Goal: Task Accomplishment & Management: Use online tool/utility

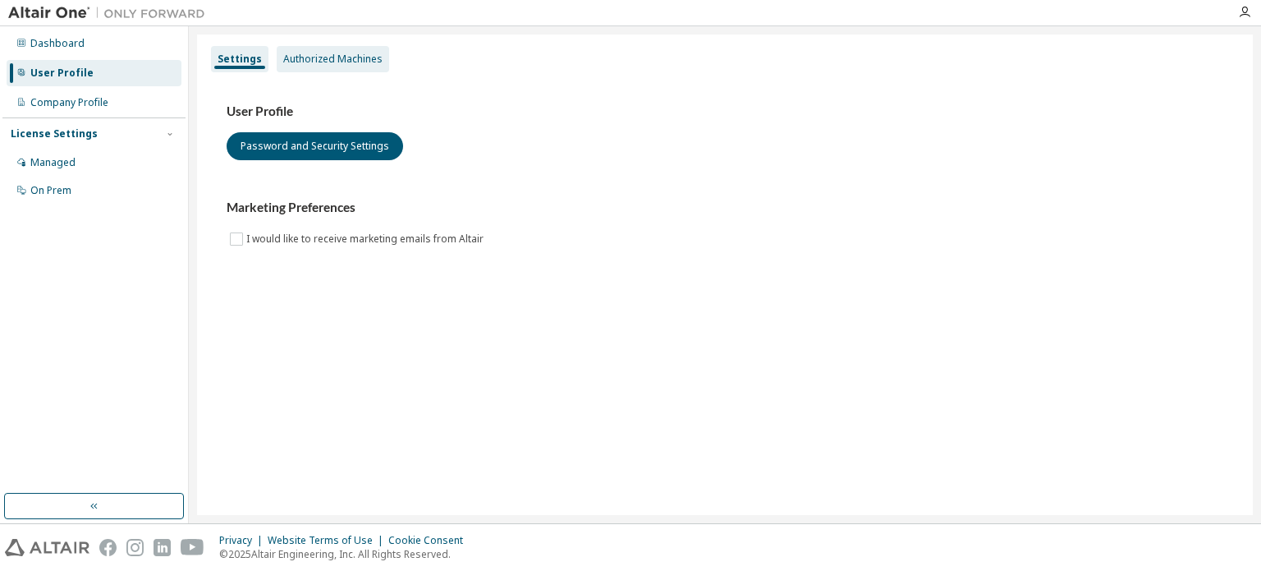
click at [333, 54] on div "Authorized Machines" at bounding box center [332, 59] width 99 height 13
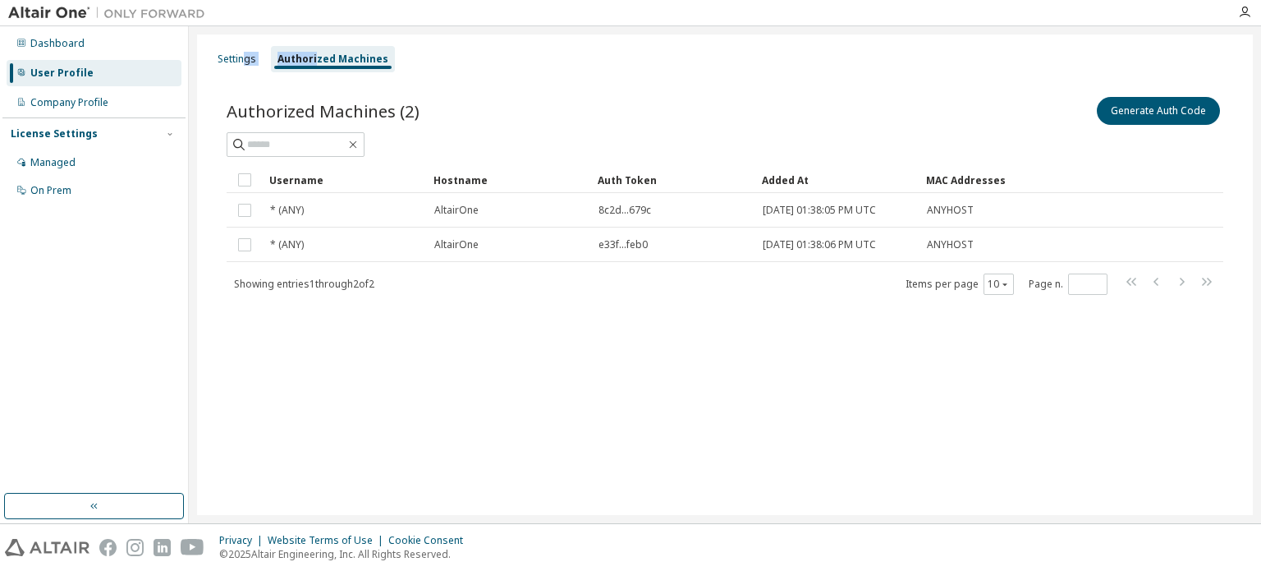
drag, startPoint x: 241, startPoint y: 51, endPoint x: 315, endPoint y: 50, distance: 73.1
click at [315, 50] on div "Settings Authorized Machines" at bounding box center [725, 59] width 1036 height 30
click at [315, 50] on div "Authorized Machines" at bounding box center [333, 59] width 124 height 26
click at [251, 52] on div "Settings" at bounding box center [237, 59] width 52 height 26
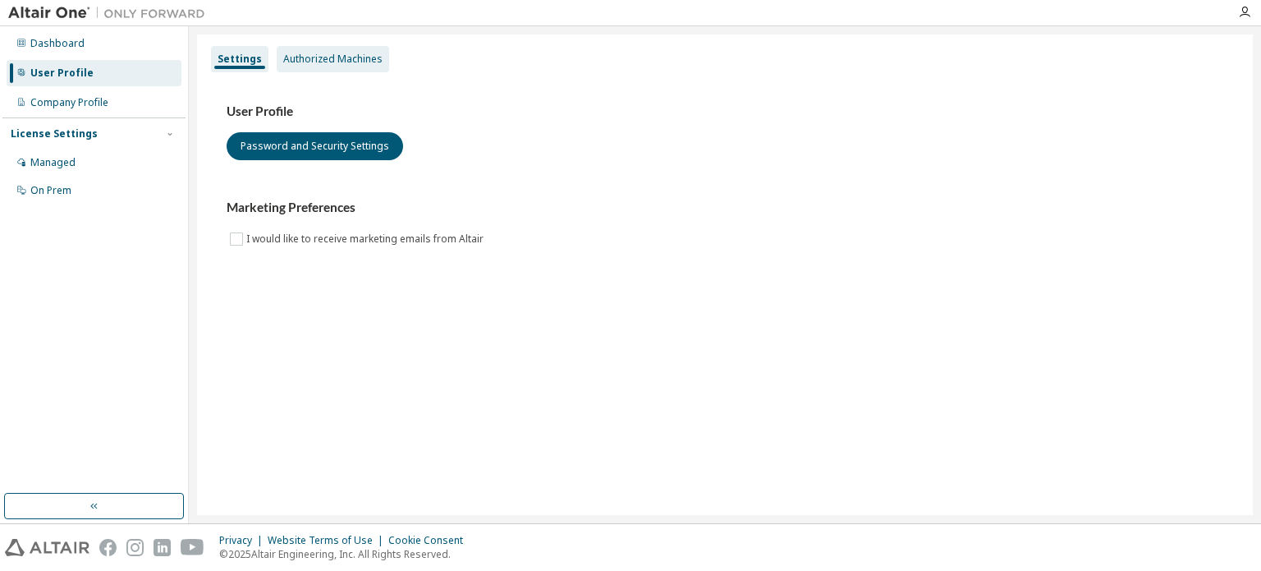
click at [316, 51] on div "Authorized Machines" at bounding box center [333, 59] width 113 height 26
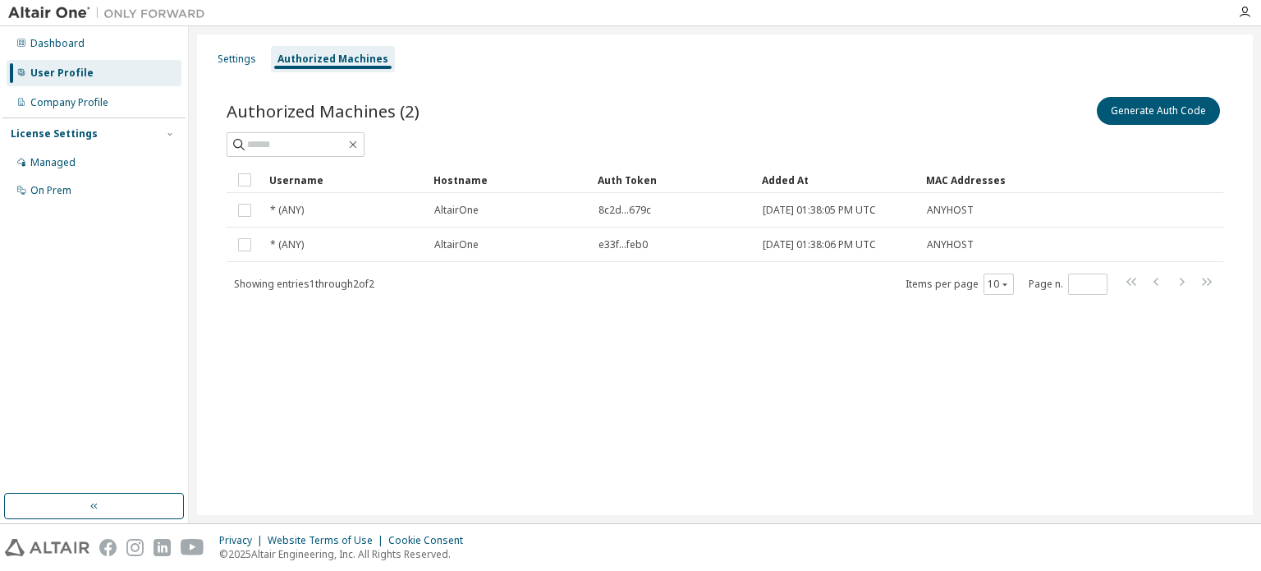
click at [266, 371] on div "Settings Authorized Machines Authorized Machines (2) Generate Auth Code Clear L…" at bounding box center [725, 274] width 1056 height 480
click at [1160, 125] on div "Generate Auth Code" at bounding box center [974, 111] width 498 height 34
click at [1155, 109] on button "Generate Auth Code" at bounding box center [1158, 111] width 123 height 28
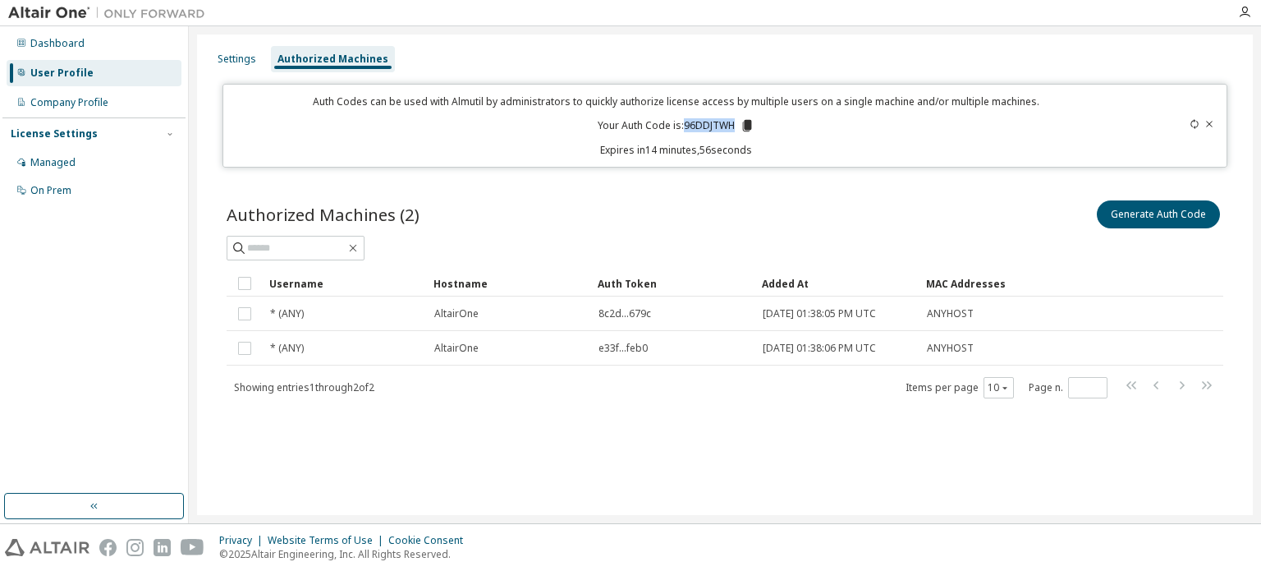
drag, startPoint x: 733, startPoint y: 121, endPoint x: 685, endPoint y: 124, distance: 47.7
click at [685, 124] on p "Your Auth Code is: 96DDJTWH" at bounding box center [676, 125] width 157 height 15
copy p "96DDJTWH"
click at [1193, 124] on icon at bounding box center [1195, 124] width 10 height 10
